Goal: Navigation & Orientation: Find specific page/section

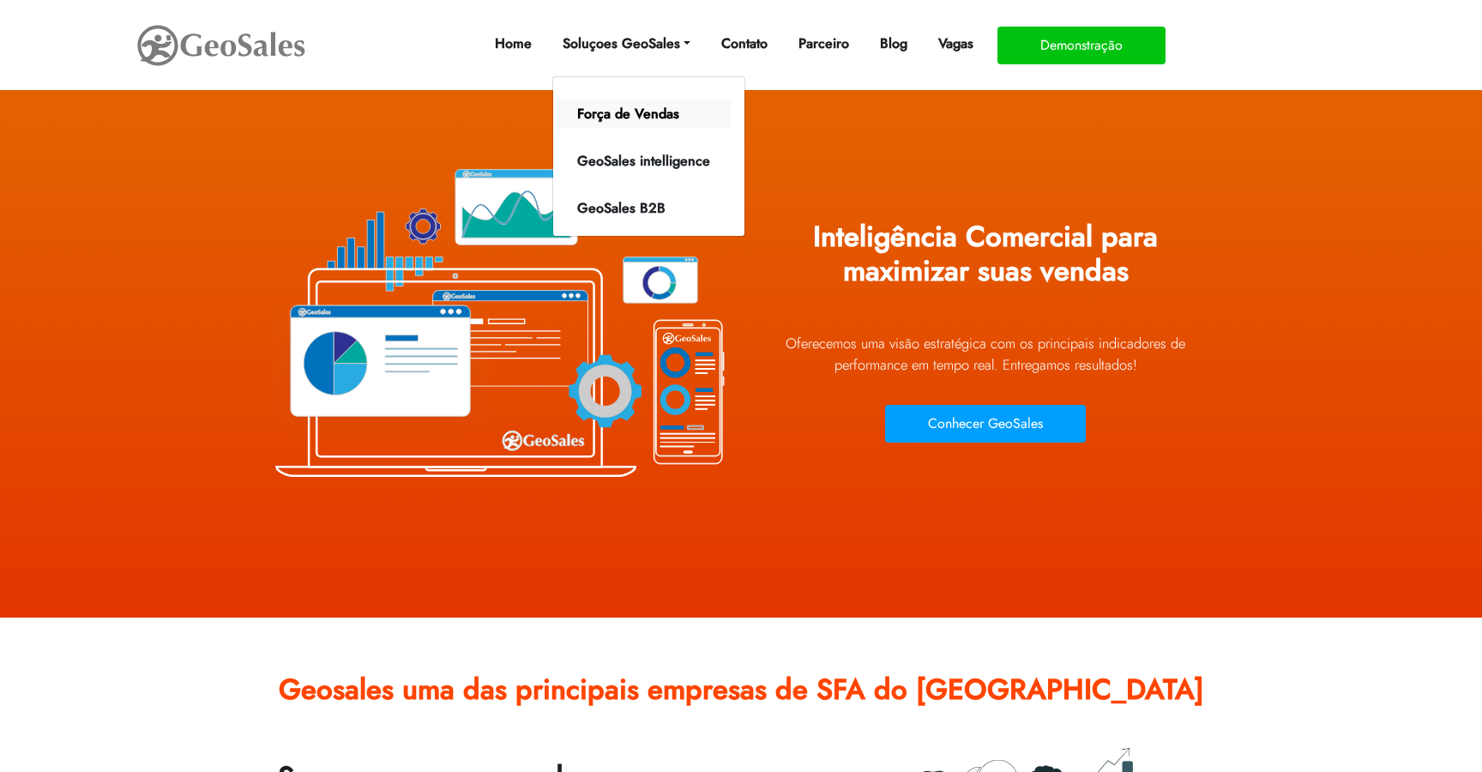
click at [630, 119] on link "Força de Vendas" at bounding box center [644, 113] width 174 height 27
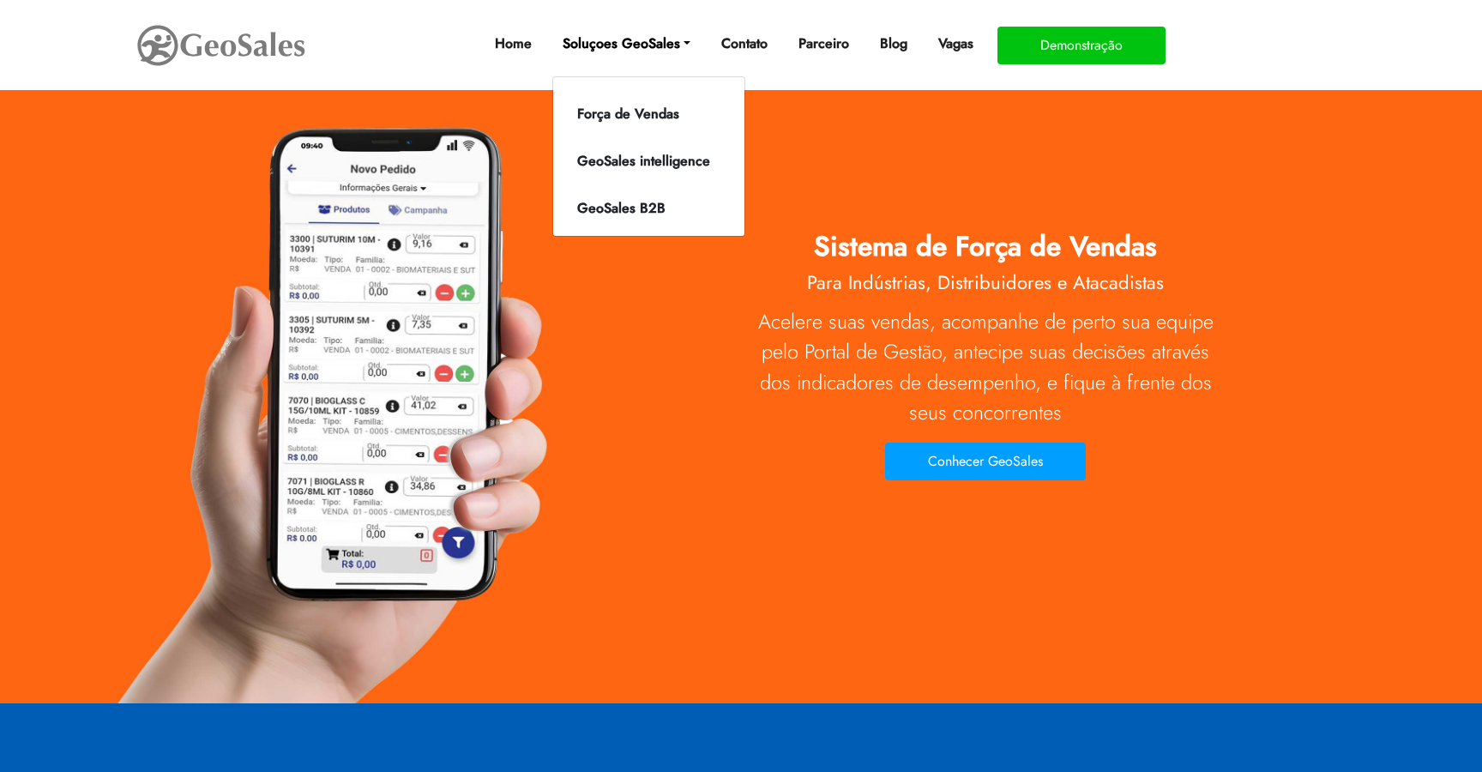
click at [629, 39] on link "Soluçoes GeoSales" at bounding box center [626, 44] width 141 height 34
click at [608, 216] on link "GeoSales B2B" at bounding box center [644, 208] width 174 height 27
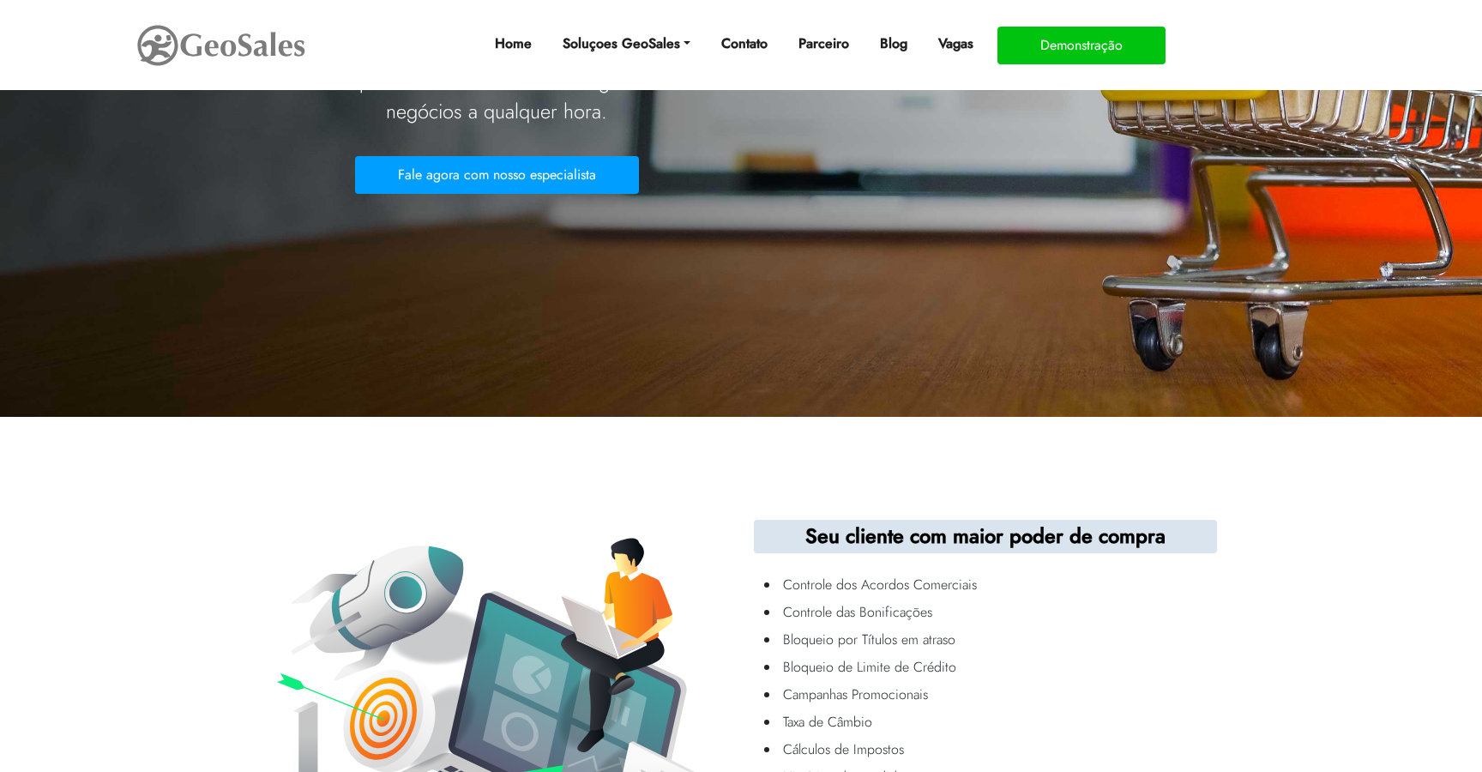
scroll to position [139, 0]
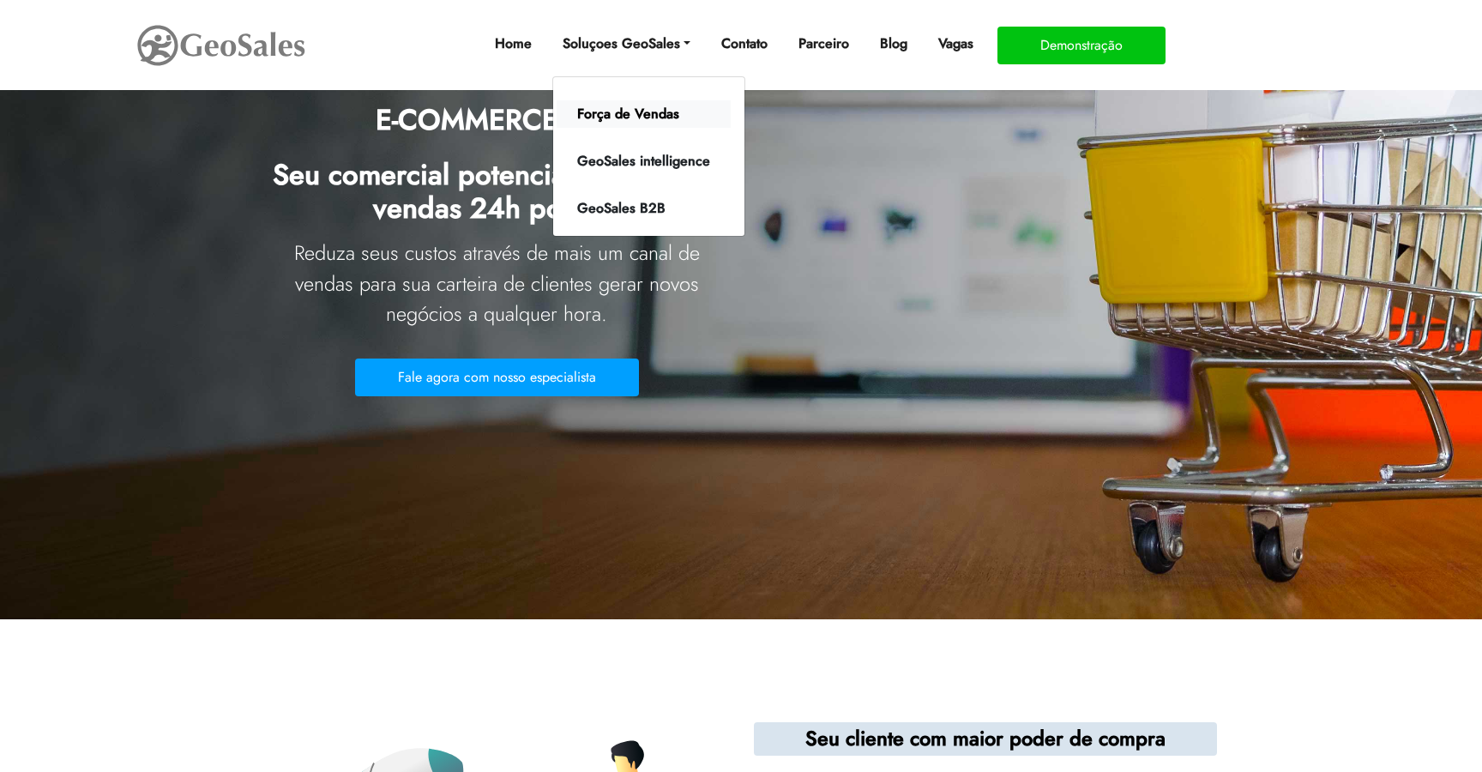
click at [611, 124] on link "Força de Vendas" at bounding box center [644, 113] width 174 height 27
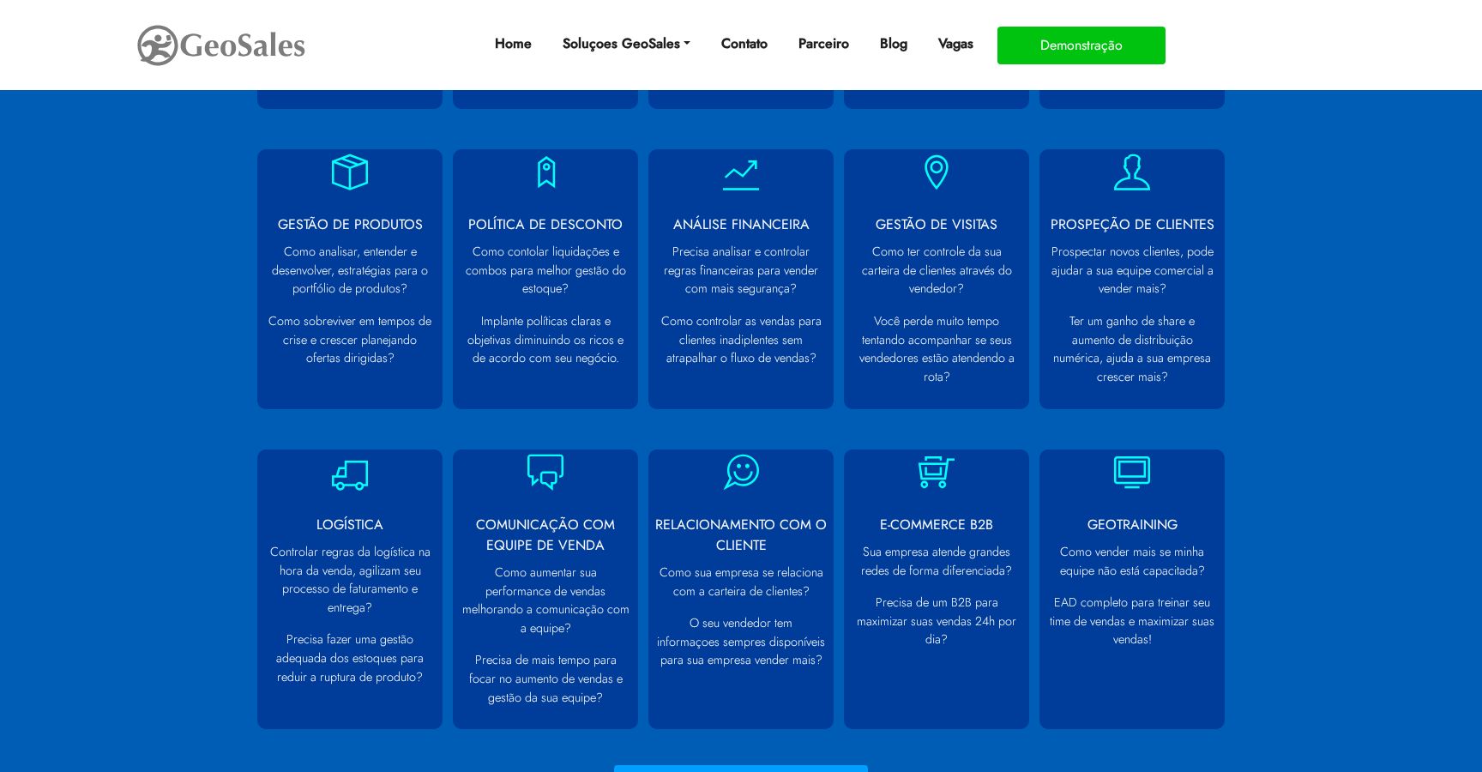
scroll to position [1038, 0]
